Goal: Go to known website: Go to known website

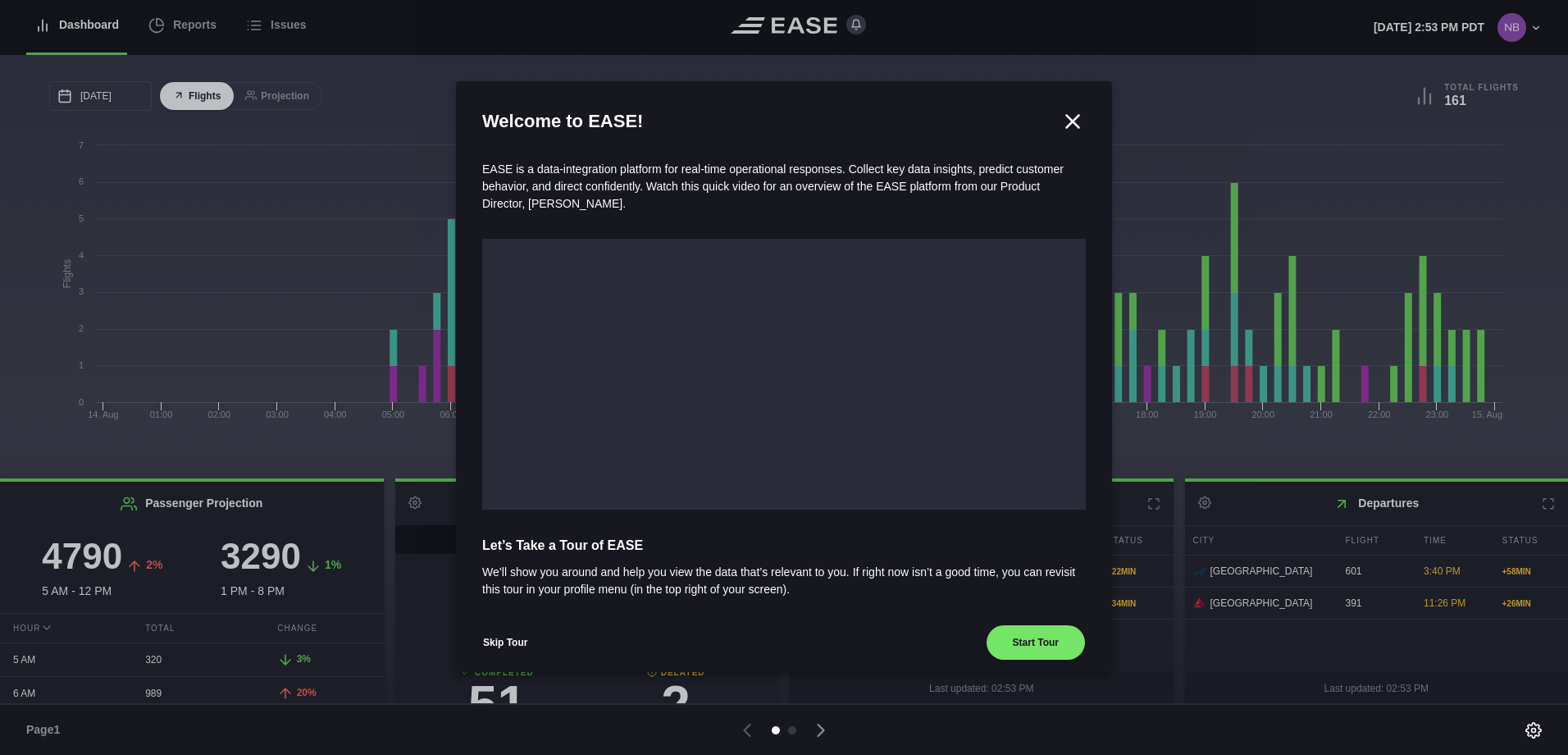
click at [497, 644] on button "Skip Tour" at bounding box center [505, 642] width 46 height 36
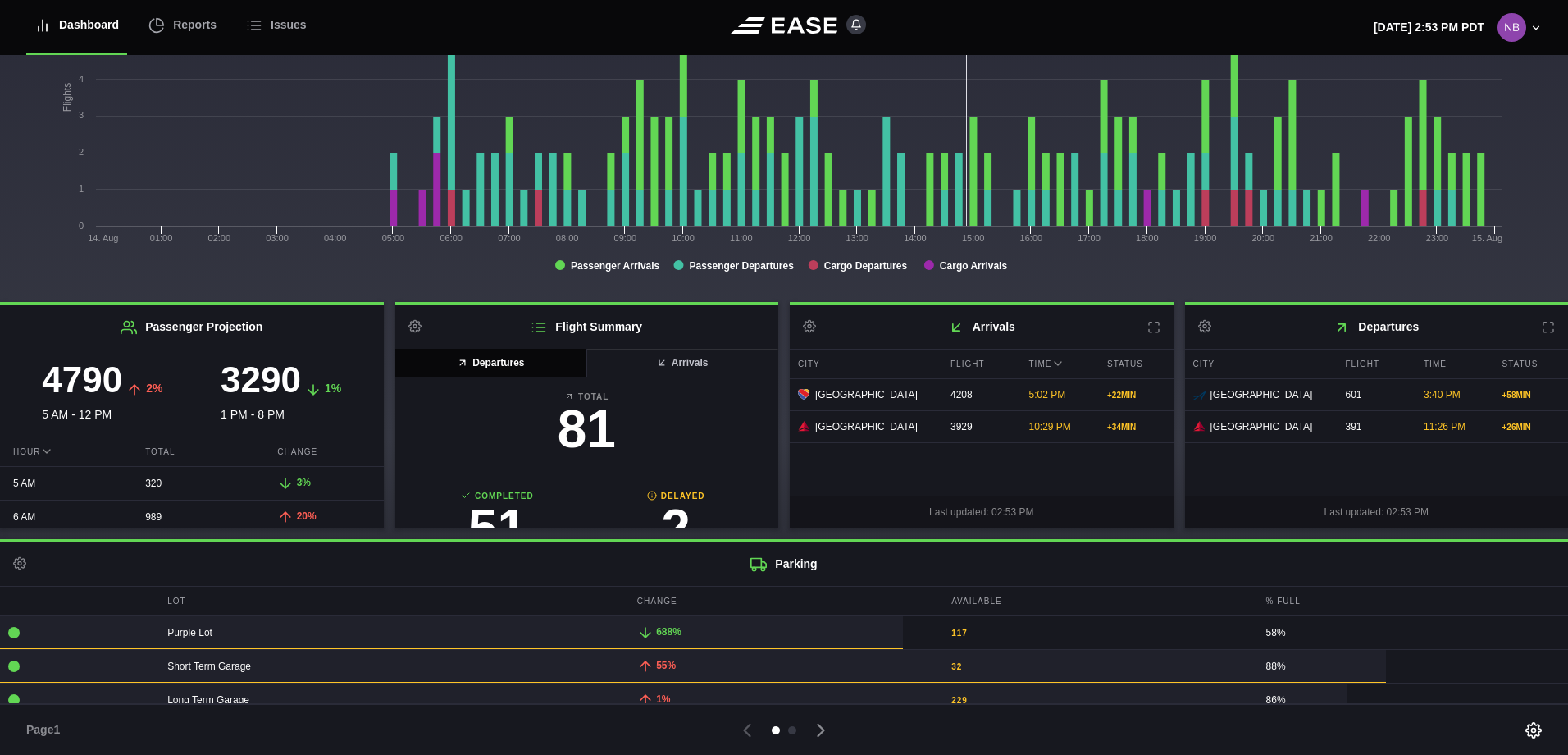
scroll to position [239, 0]
